Goal: Information Seeking & Learning: Learn about a topic

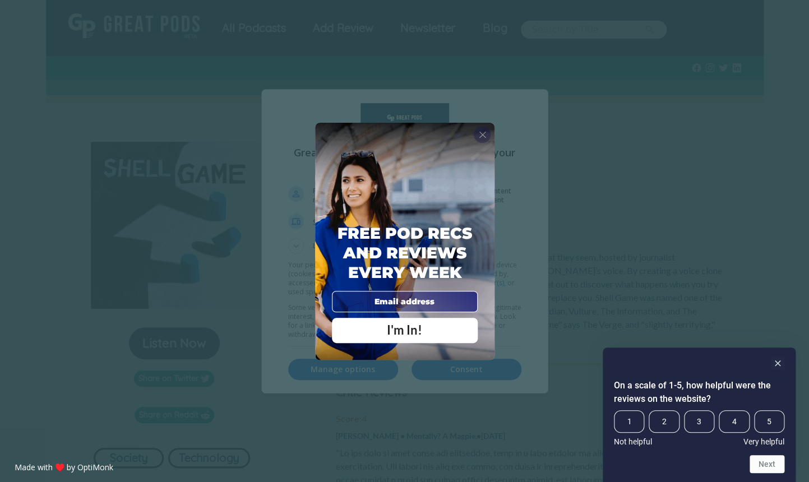
click at [483, 135] on span "X" at bounding box center [482, 134] width 8 height 11
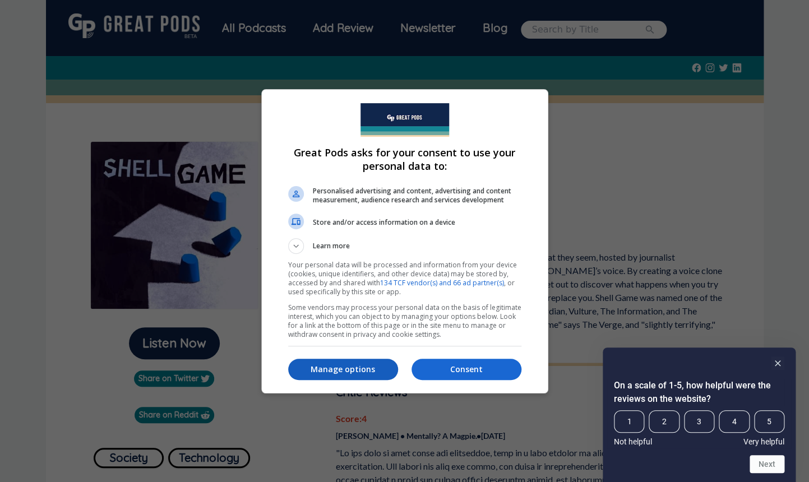
click at [387, 372] on p "Manage options" at bounding box center [343, 369] width 110 height 11
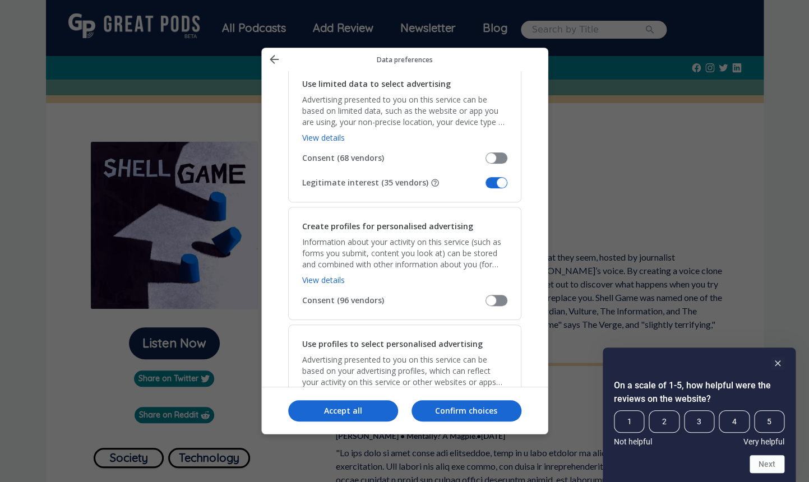
scroll to position [128, 0]
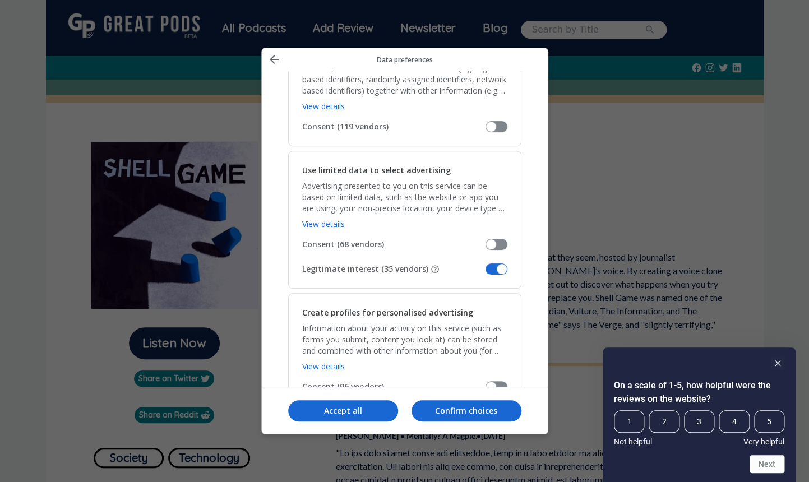
click at [494, 267] on span "Manage your data" at bounding box center [497, 269] width 22 height 11
click at [490, 269] on span "Manage your data" at bounding box center [497, 269] width 22 height 11
click at [486, 273] on input "Legitimate interest (35 vendors)" at bounding box center [486, 273] width 0 height 0
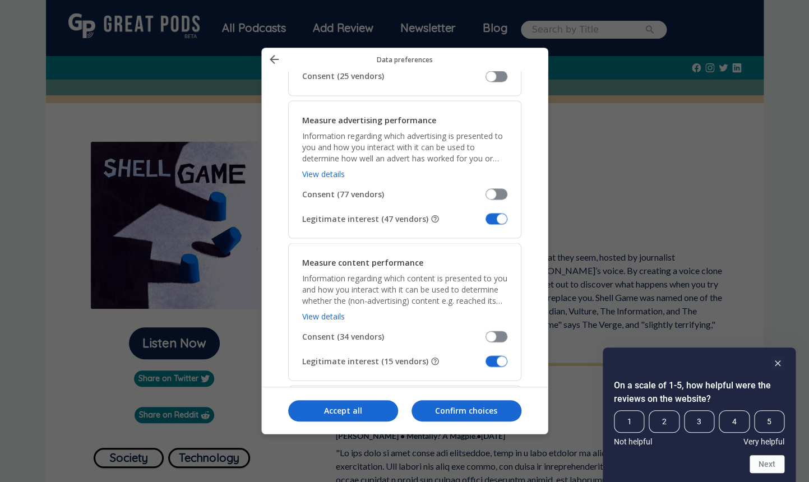
scroll to position [807, 0]
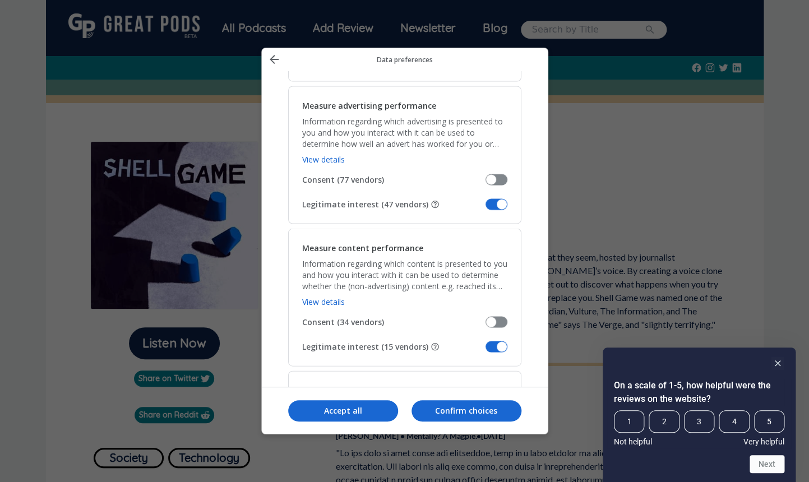
click at [492, 206] on span "Manage your data" at bounding box center [497, 204] width 22 height 11
click at [486, 208] on input "Legitimate interest (47 vendors)" at bounding box center [486, 208] width 0 height 0
click at [492, 349] on span "Manage your data" at bounding box center [497, 346] width 22 height 11
click at [486, 350] on input "Legitimate interest (15 vendors)" at bounding box center [486, 350] width 0 height 0
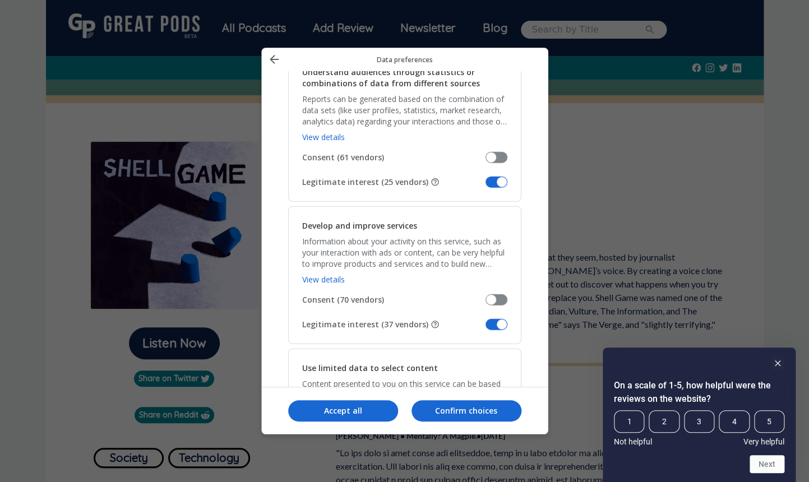
click at [493, 182] on span "Manage your data" at bounding box center [497, 182] width 22 height 11
click at [486, 186] on input "Legitimate interest (25 vendors)" at bounding box center [486, 186] width 0 height 0
click at [489, 329] on span "Manage your data" at bounding box center [497, 324] width 22 height 11
click at [486, 329] on input "Legitimate interest (37 vendors)" at bounding box center [486, 329] width 0 height 0
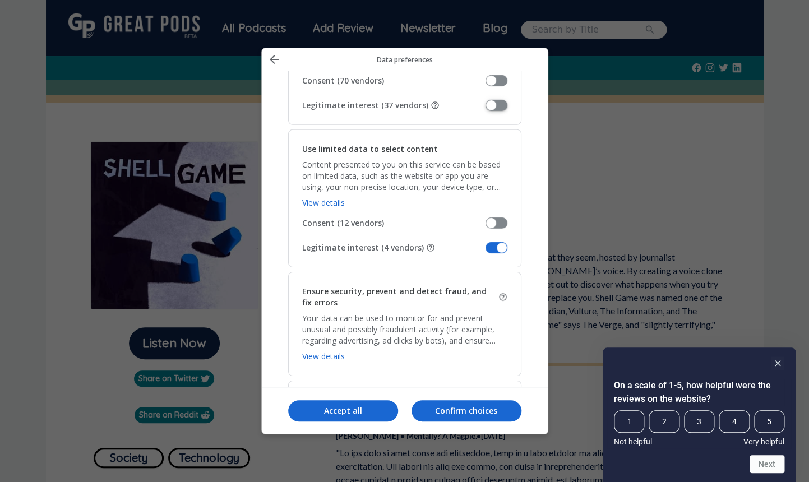
scroll to position [1348, 0]
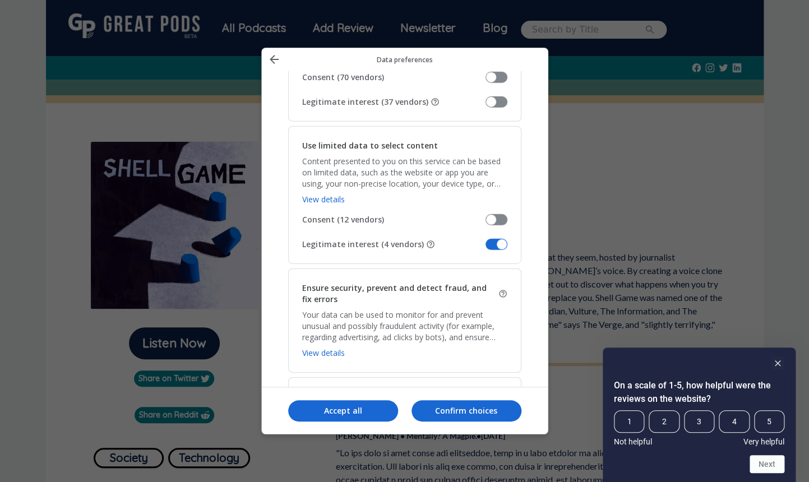
click at [491, 250] on span "Manage your data" at bounding box center [497, 244] width 22 height 11
click at [486, 248] on input "Legitimate interest (4 vendors)" at bounding box center [486, 248] width 0 height 0
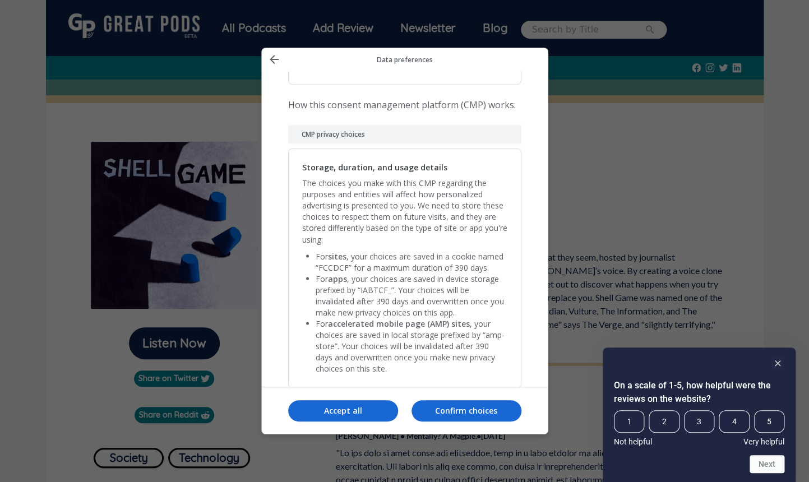
scroll to position [2308, 0]
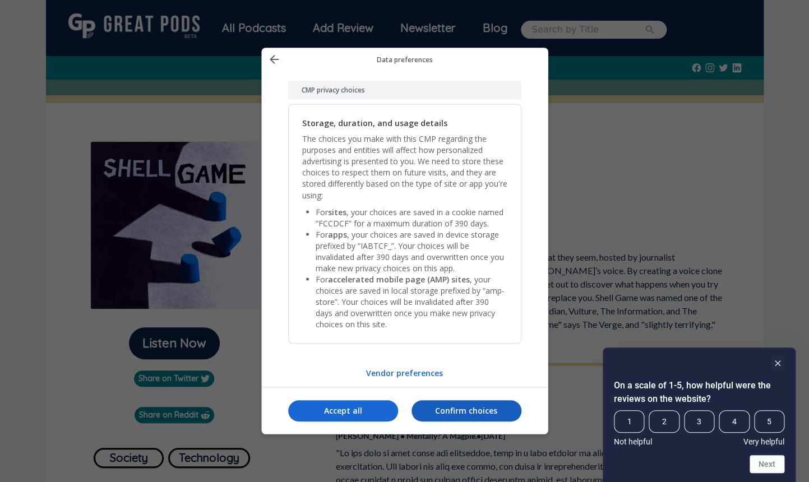
click at [443, 410] on p "Confirm choices" at bounding box center [467, 410] width 110 height 11
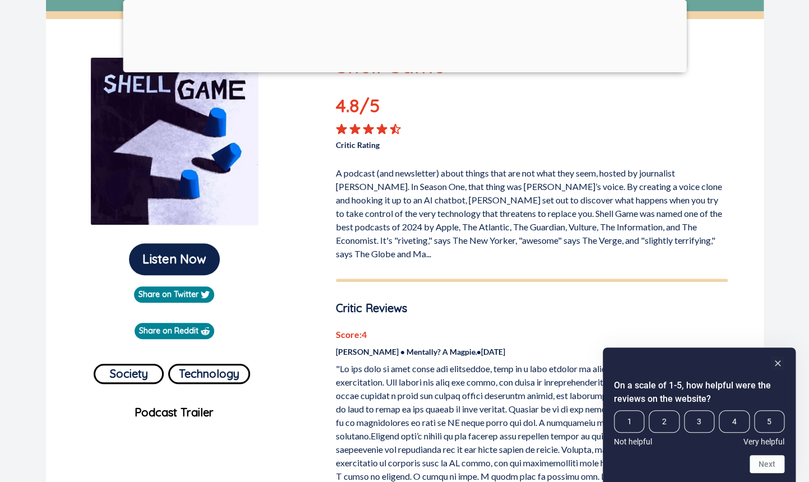
scroll to position [0, 0]
